Goal: Task Accomplishment & Management: Complete application form

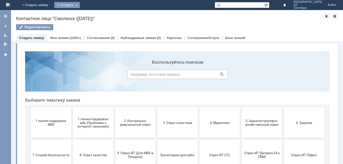
click at [80, 5] on div "Создать" at bounding box center [67, 5] width 26 height 6
click at [93, 17] on link "Заявка" at bounding box center [74, 15] width 38 height 6
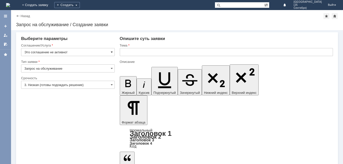
click at [111, 50] on span at bounding box center [112, 52] width 2 height 4
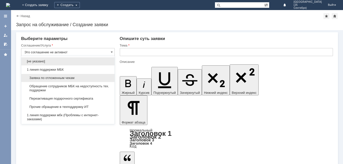
click at [95, 78] on span "Заявка по отложенным чекам" at bounding box center [67, 78] width 87 height 4
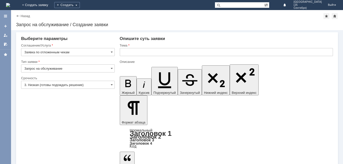
type input "Заявка по отложенным чекам"
click at [111, 84] on span at bounding box center [112, 85] width 2 height 4
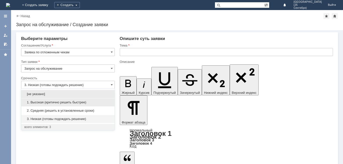
click at [106, 101] on span "1. Высокая (критично решить быстрее)" at bounding box center [67, 102] width 87 height 4
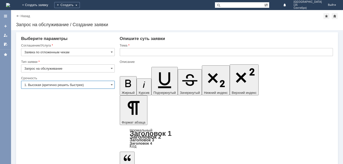
type input "1. Высокая (критично решить быстрее)"
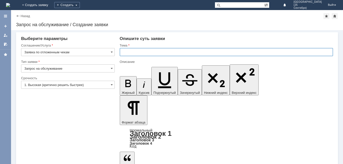
click at [136, 54] on input "text" at bounding box center [226, 52] width 213 height 8
type input "Отложенный чек"
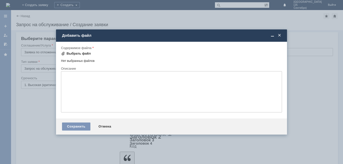
click at [85, 54] on div "Выбрать файл" at bounding box center [79, 53] width 24 height 4
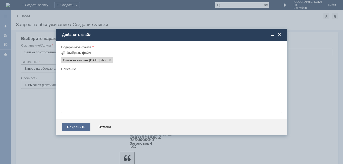
click at [79, 127] on div "Сохранить" at bounding box center [76, 127] width 28 height 8
